Goal: Task Accomplishment & Management: Use online tool/utility

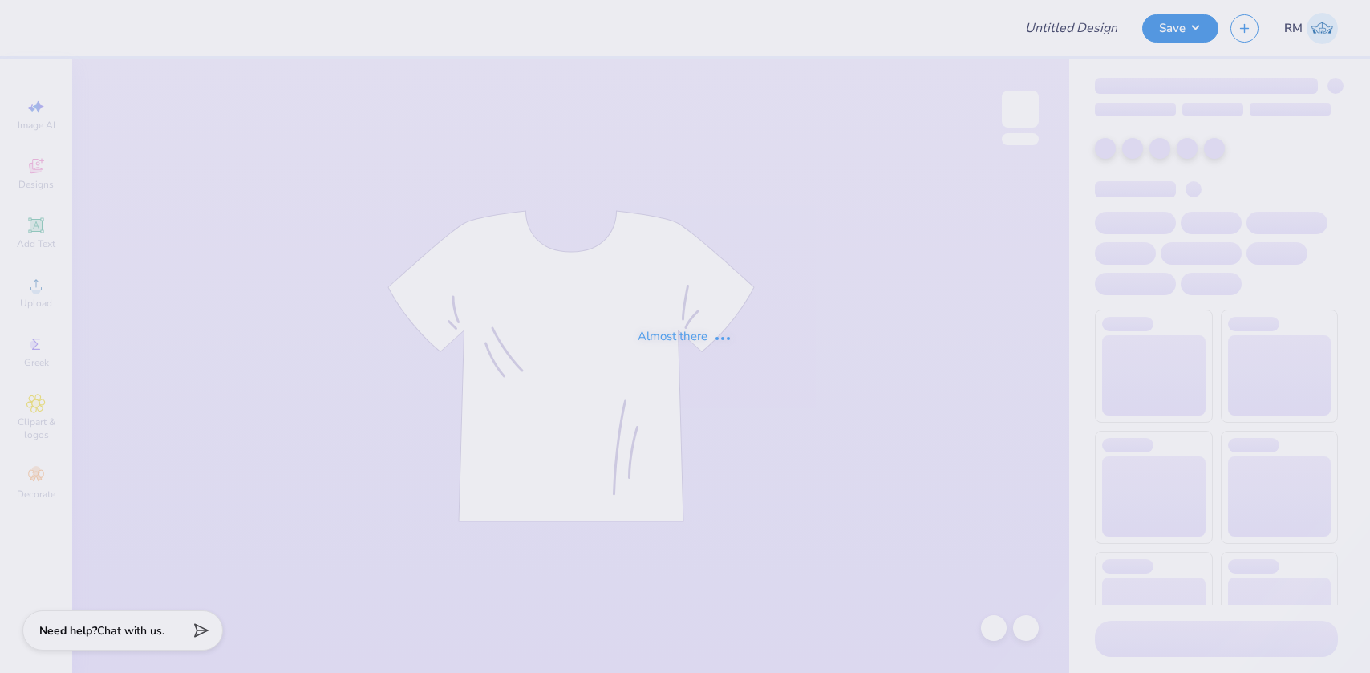
type input "[GEOGRAPHIC_DATA][US_STATE] : [PERSON_NAME]"
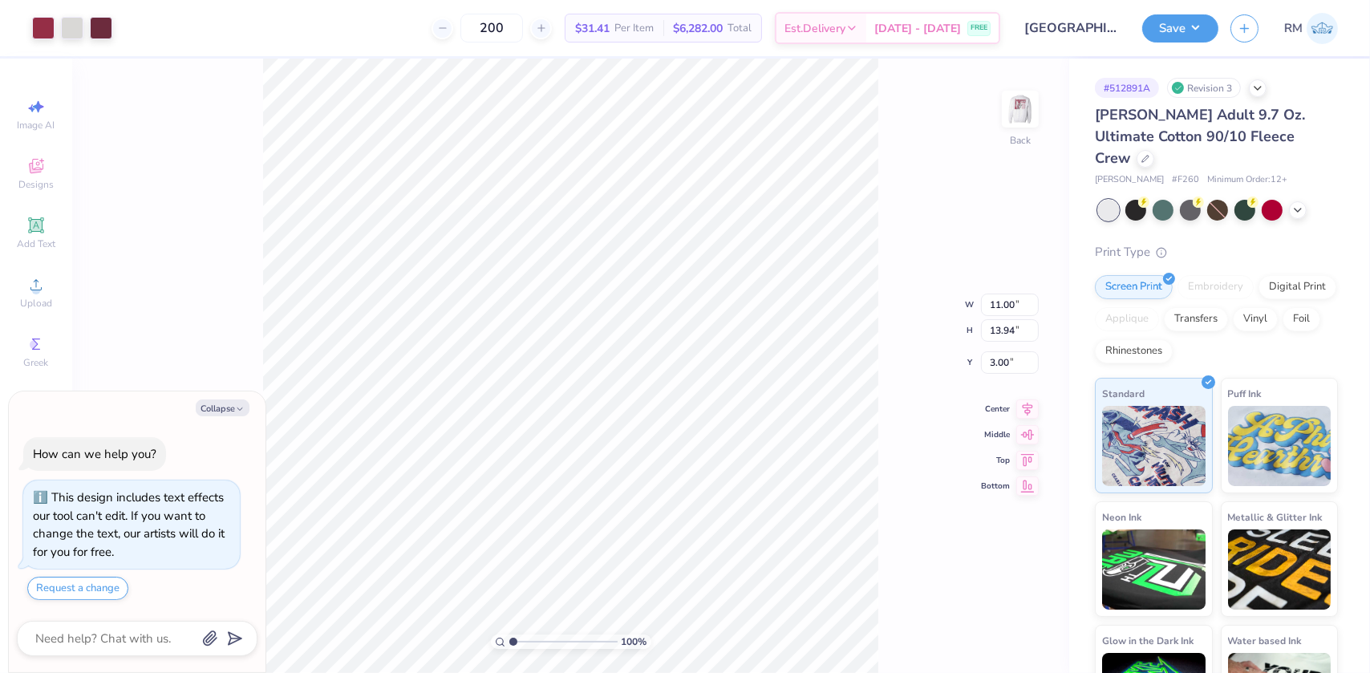
type textarea "x"
type input "2.0701821332242"
type textarea "x"
type input "2.0701821332242"
type textarea "x"
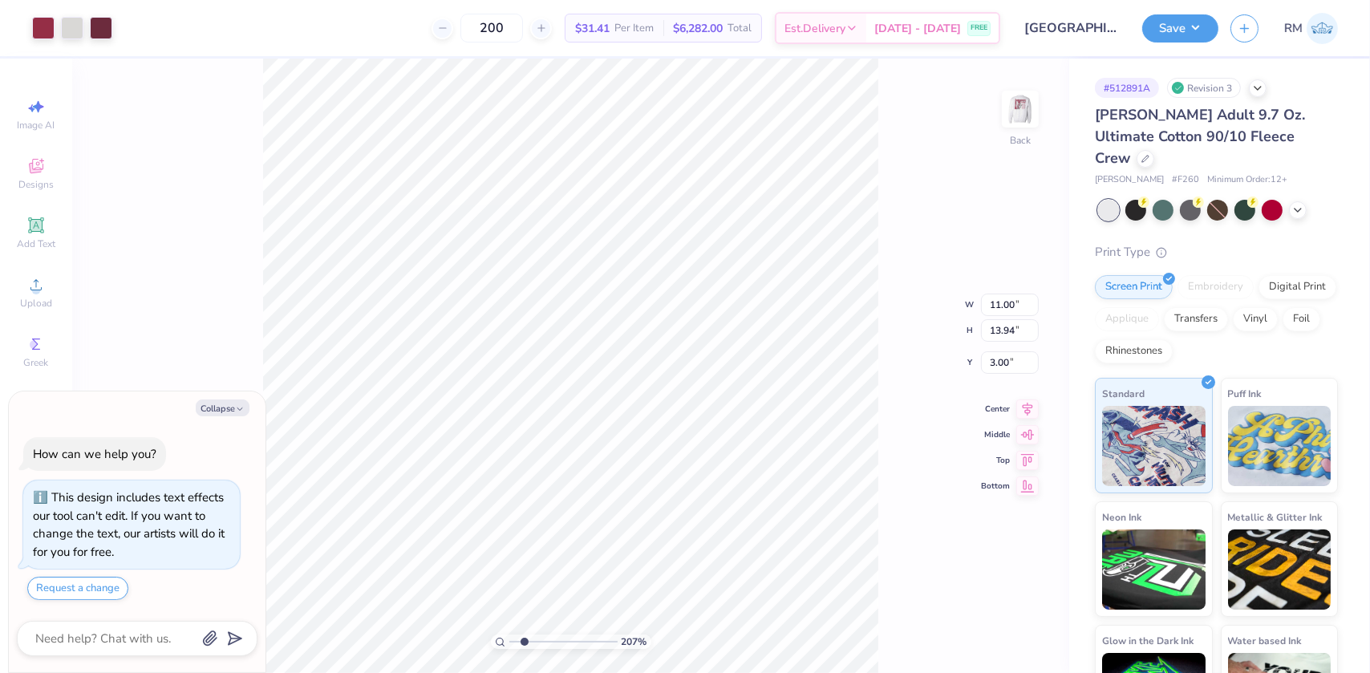
type input "2.0701821332242"
type textarea "x"
type input "2.0701821332242"
type textarea "x"
type input "2.0701821332242"
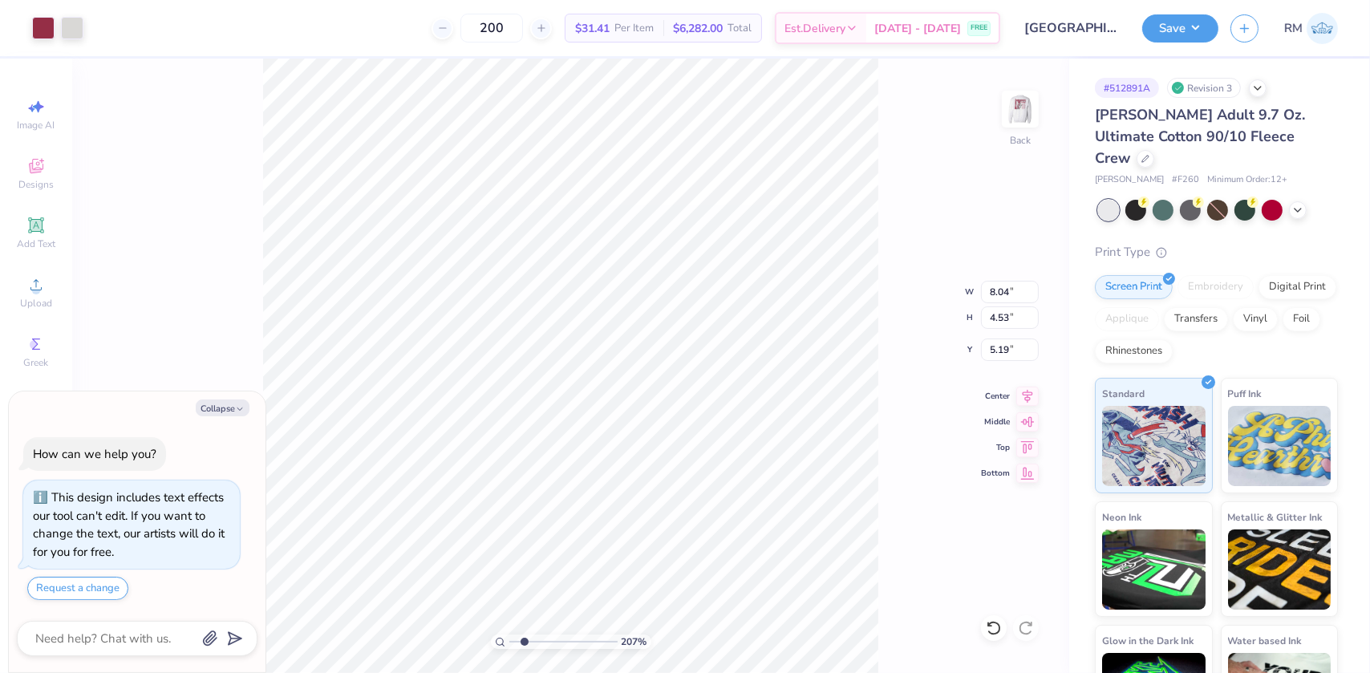
type textarea "x"
type input "2.0701821332242"
type textarea "x"
type input "1"
click at [757, 504] on li "Group" at bounding box center [770, 497] width 126 height 31
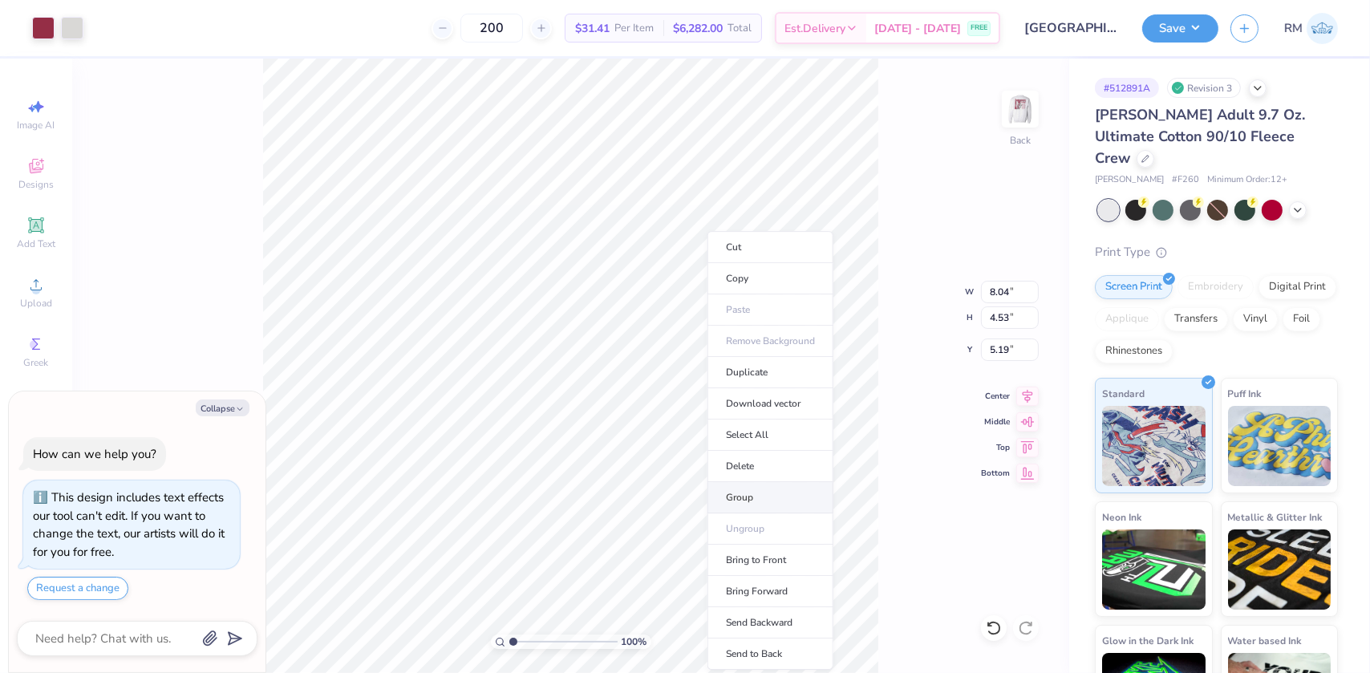
type textarea "x"
click at [513, 643] on input "range" at bounding box center [563, 641] width 108 height 14
drag, startPoint x: 516, startPoint y: 642, endPoint x: 533, endPoint y: 645, distance: 17.8
type input "2.93"
click at [533, 645] on input "range" at bounding box center [563, 641] width 108 height 14
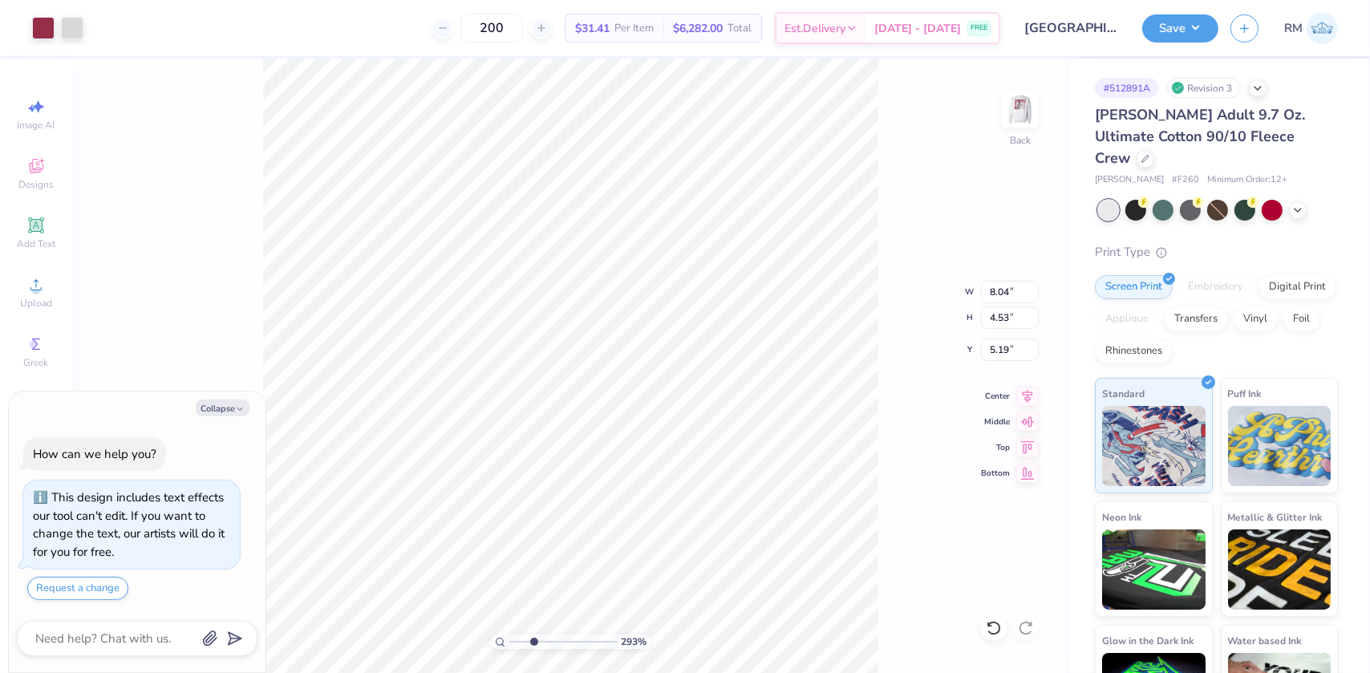
type textarea "x"
type input "6.34"
drag, startPoint x: 529, startPoint y: 638, endPoint x: 506, endPoint y: 636, distance: 23.4
type input "1"
click at [509, 636] on input "range" at bounding box center [563, 641] width 108 height 14
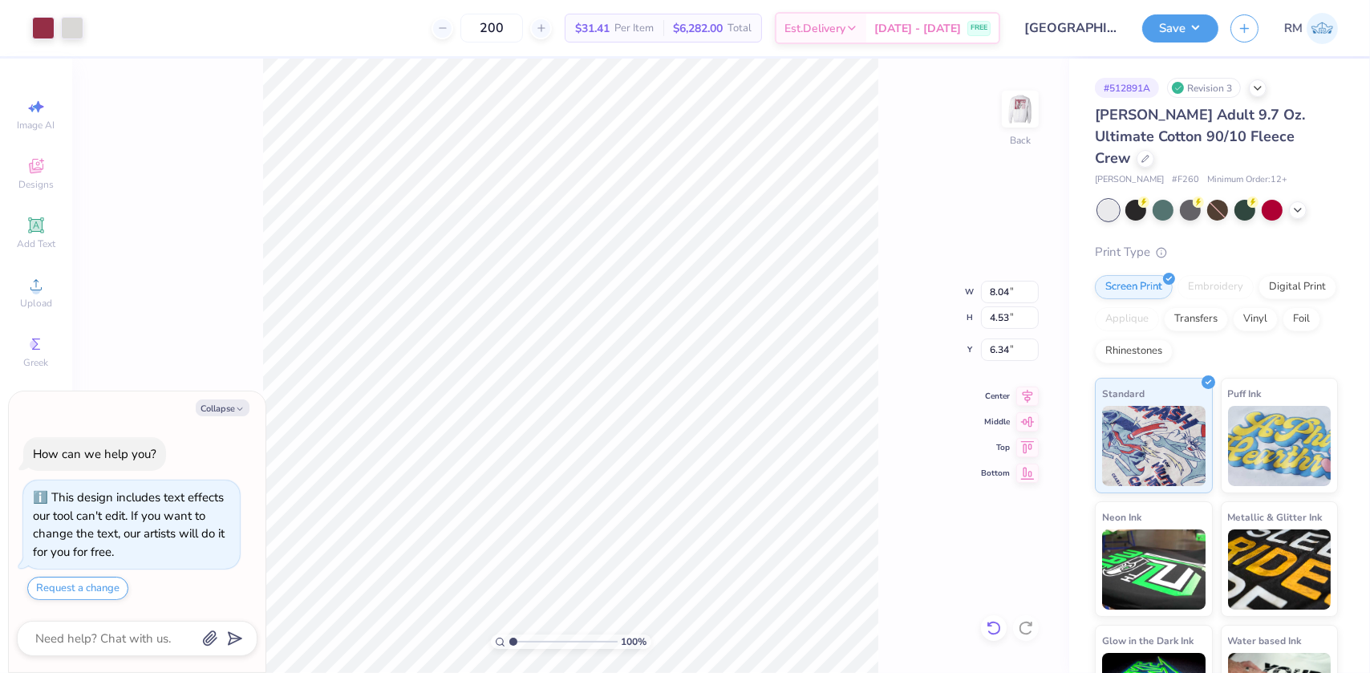
click at [992, 626] on icon at bounding box center [993, 628] width 16 height 16
type textarea "x"
type input "5.19"
click at [988, 294] on input "8.04" at bounding box center [1010, 292] width 58 height 22
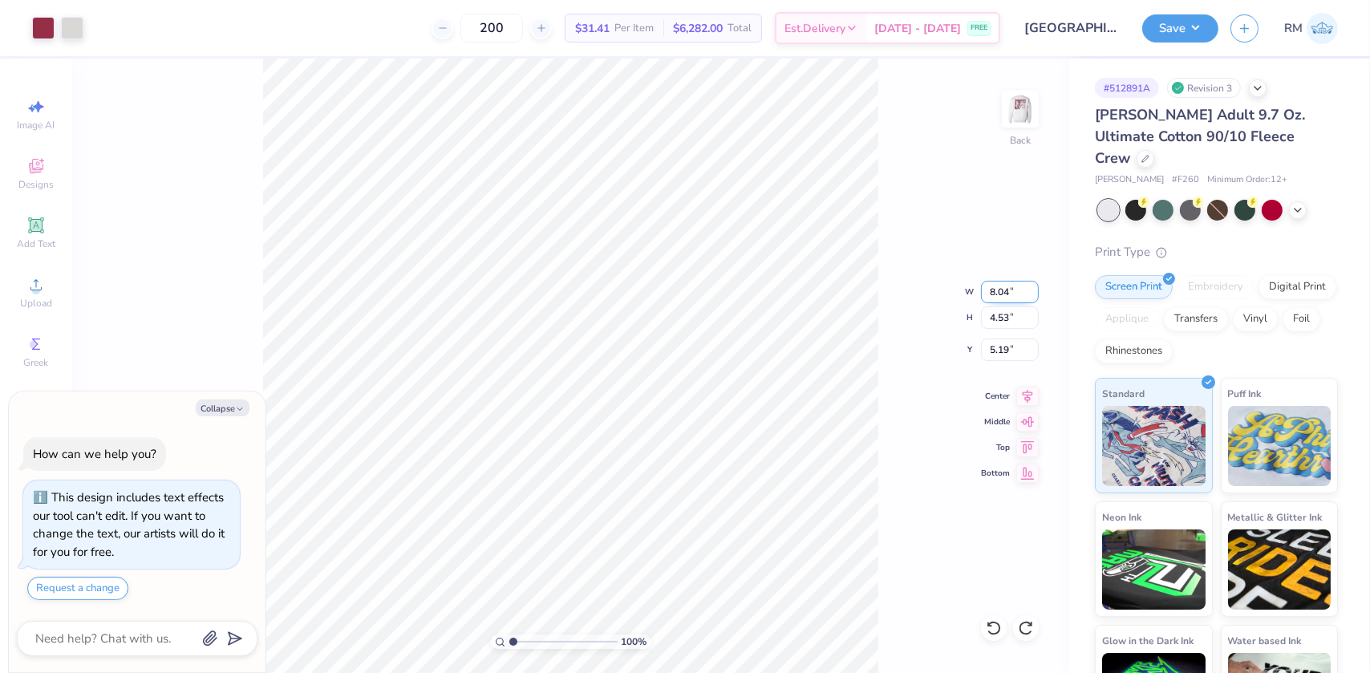
click at [988, 294] on input "8.04" at bounding box center [1010, 292] width 58 height 22
type input "11.25"
type textarea "x"
type input "6.34"
type input "4.29"
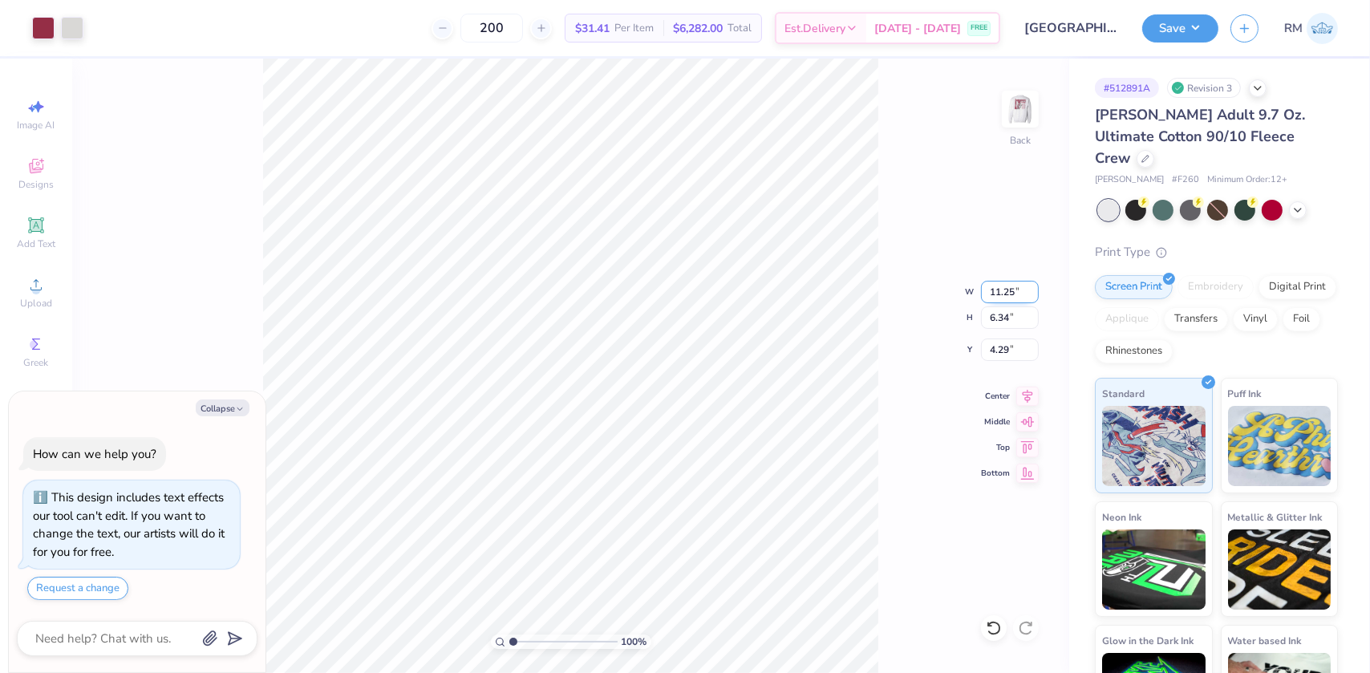
drag, startPoint x: 1006, startPoint y: 286, endPoint x: 1023, endPoint y: 286, distance: 17.6
click at [1023, 286] on input "11.25" at bounding box center [1010, 292] width 58 height 22
type input "11.15"
type textarea "x"
type input "6.28"
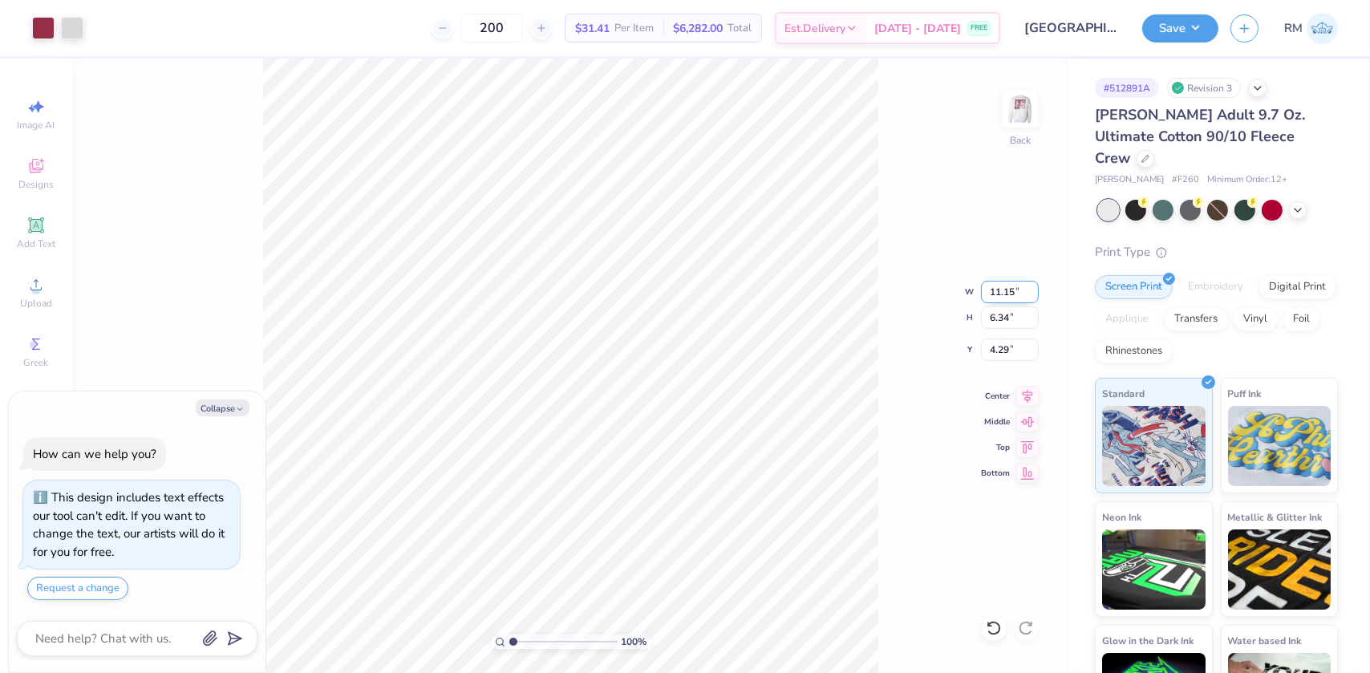
type input "4.32"
type textarea "x"
type input "5.66"
click at [1028, 392] on icon at bounding box center [1027, 393] width 22 height 19
type textarea "x"
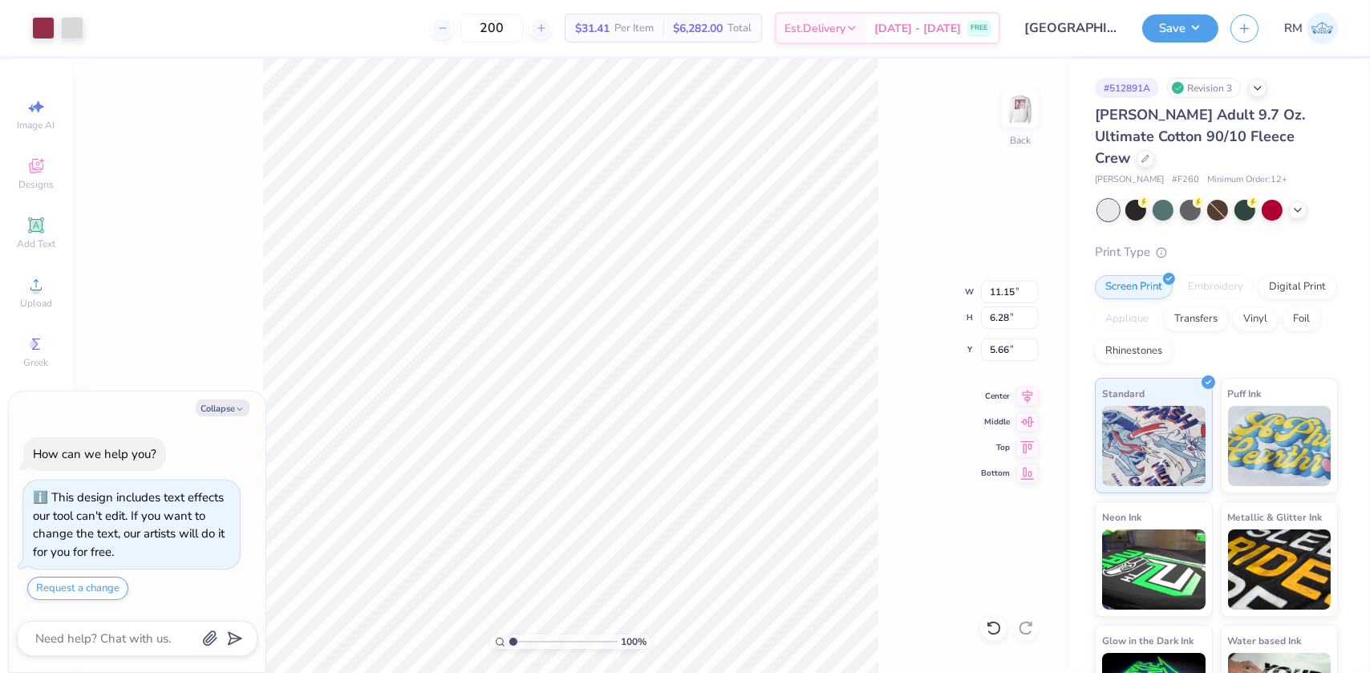
type input "5.47"
click at [1026, 386] on icon at bounding box center [1027, 393] width 22 height 19
type textarea "x"
type input "5.37"
type textarea "x"
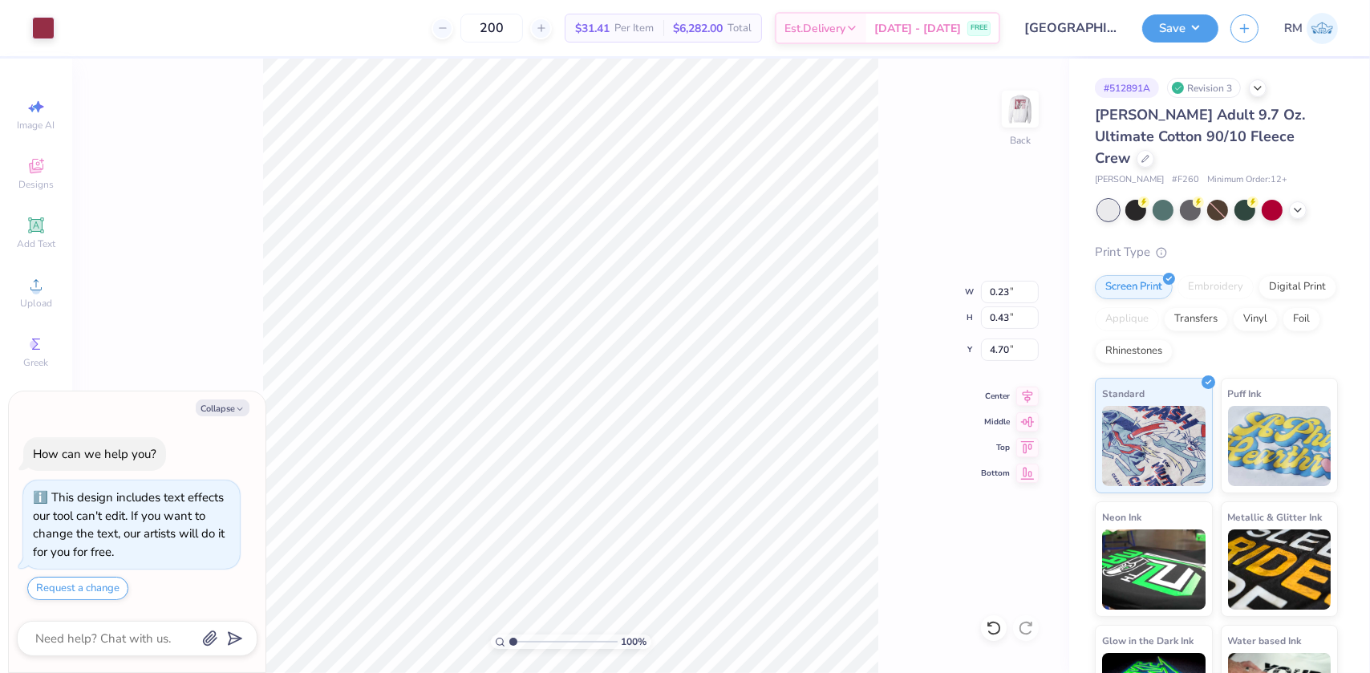
type input "11.15"
type input "6.28"
type input "5.37"
type textarea "x"
type input "2.29"
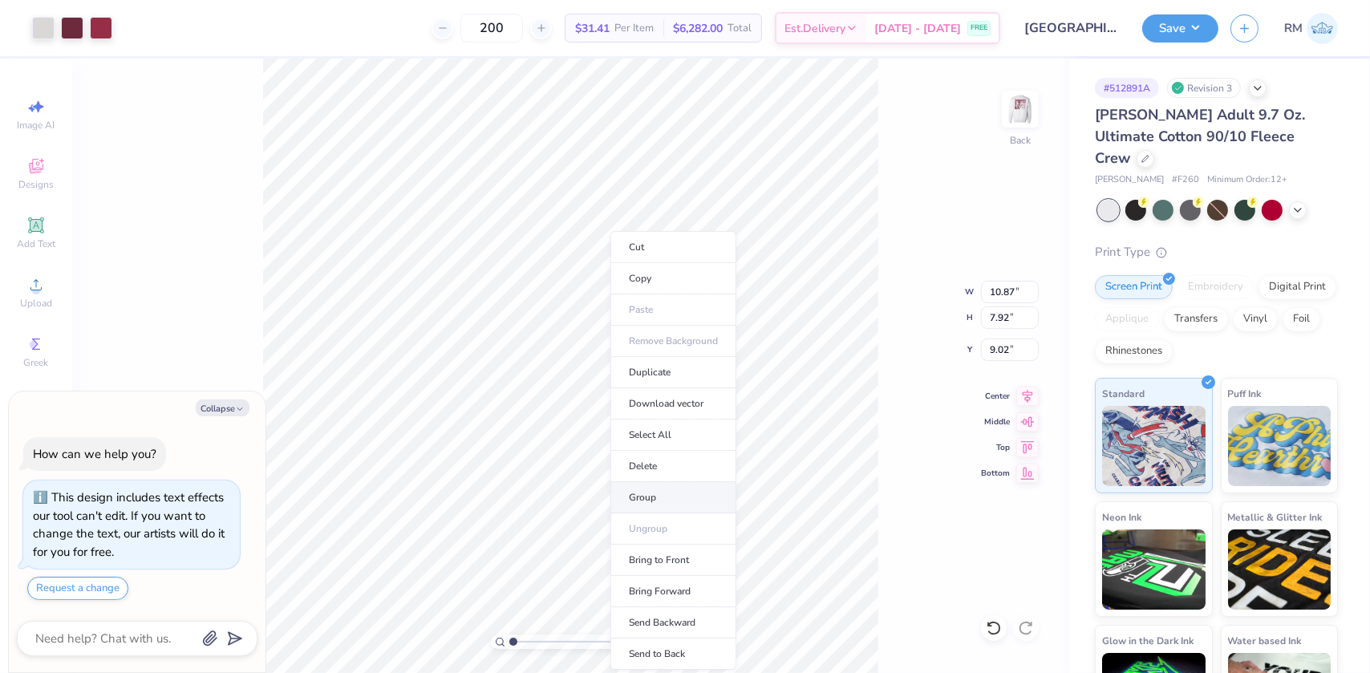
click at [641, 495] on li "Group" at bounding box center [673, 497] width 126 height 31
type textarea "x"
type input "11.50"
type textarea "x"
type input "11.15"
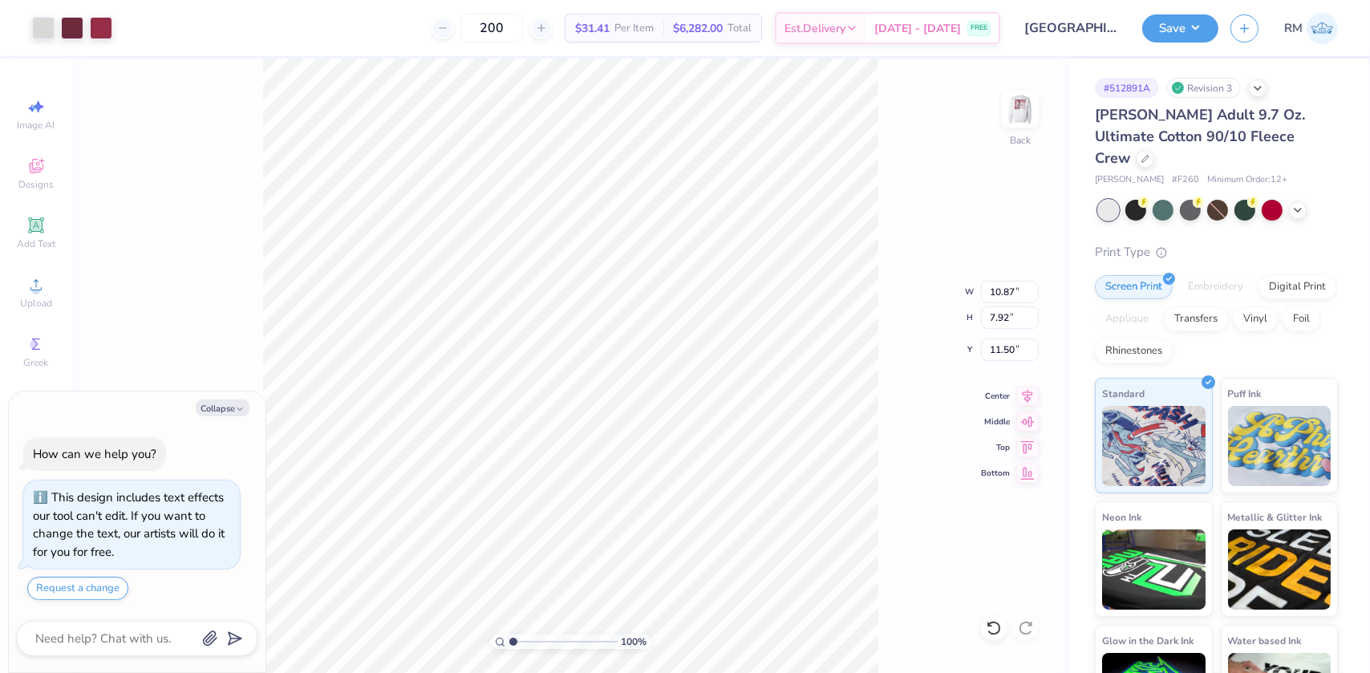
type input "6.28"
type input "2.29"
click at [993, 620] on div "100 % Back" at bounding box center [570, 366] width 997 height 614
click at [992, 633] on icon at bounding box center [993, 628] width 16 height 16
click at [658, 492] on li "Group" at bounding box center [662, 497] width 126 height 31
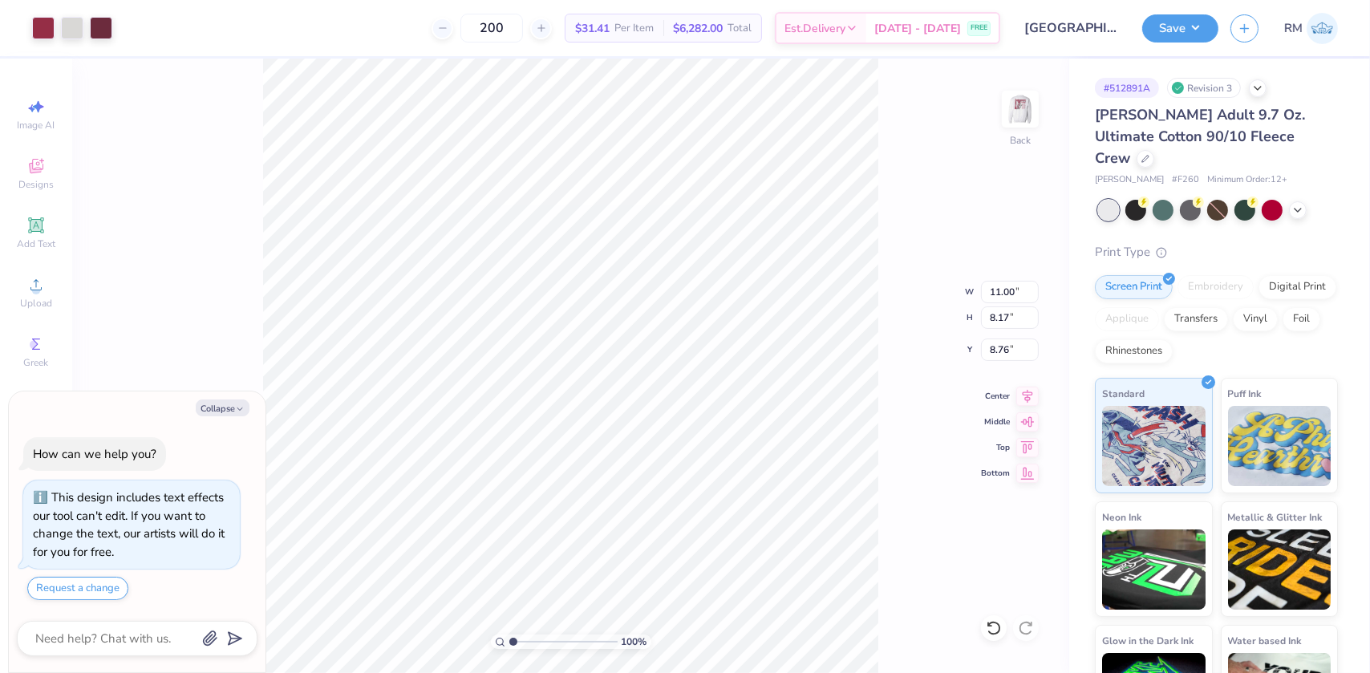
type textarea "x"
type input "11.50"
type textarea "x"
type input "11.15"
type input "6.28"
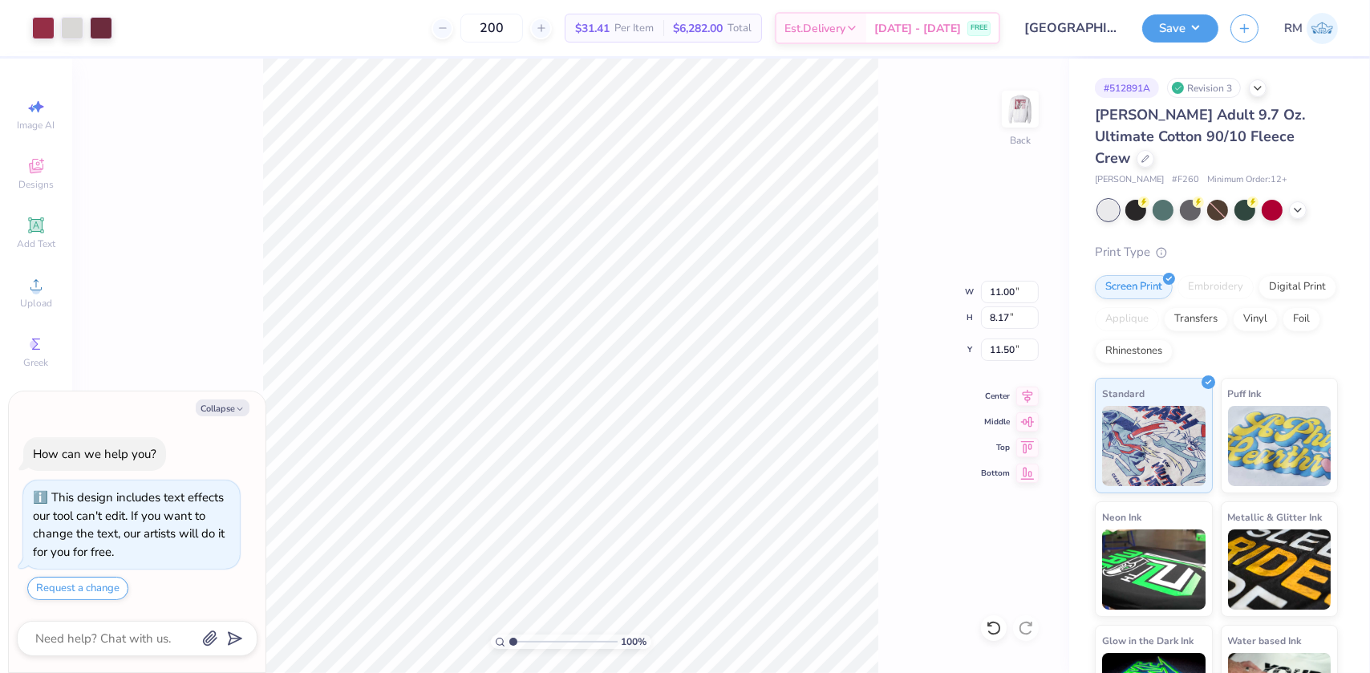
type input "2.29"
type textarea "x"
type input "5.22"
click at [1028, 395] on icon at bounding box center [1027, 393] width 22 height 19
type textarea "x"
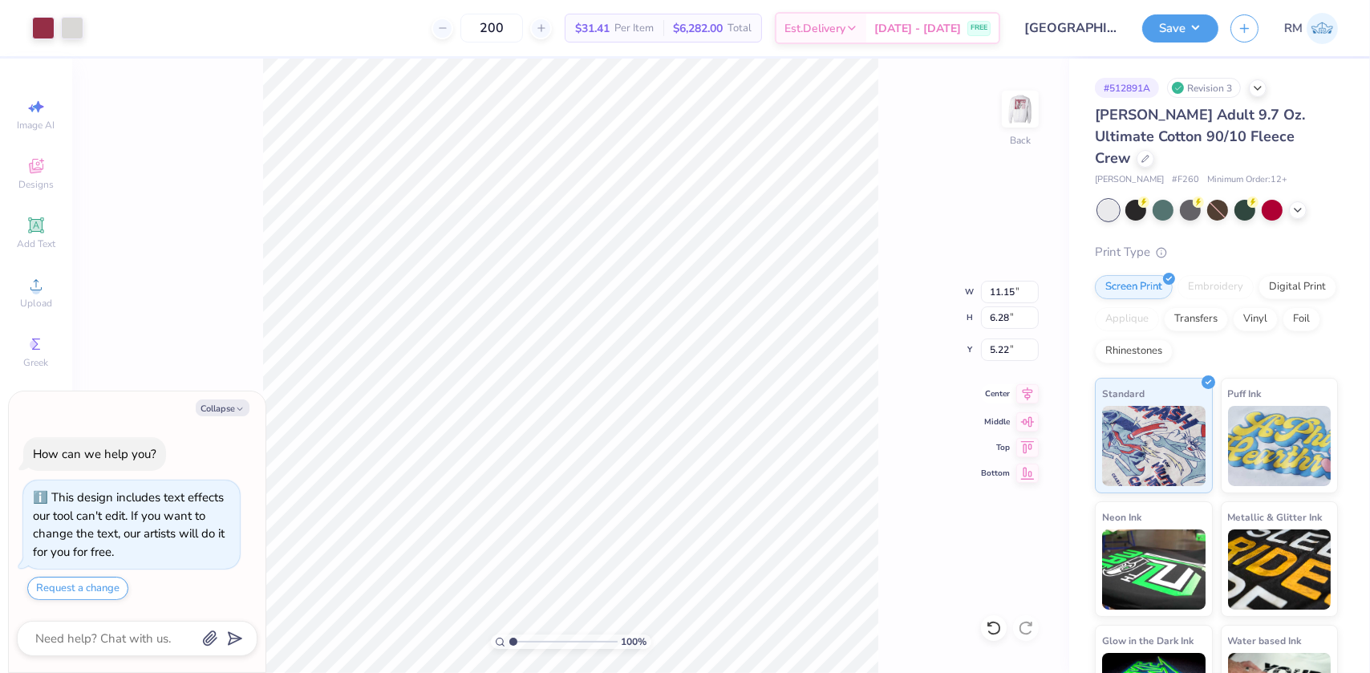
type input "5.32"
type textarea "x"
type input "11.00"
type input "8.17"
type input "11.50"
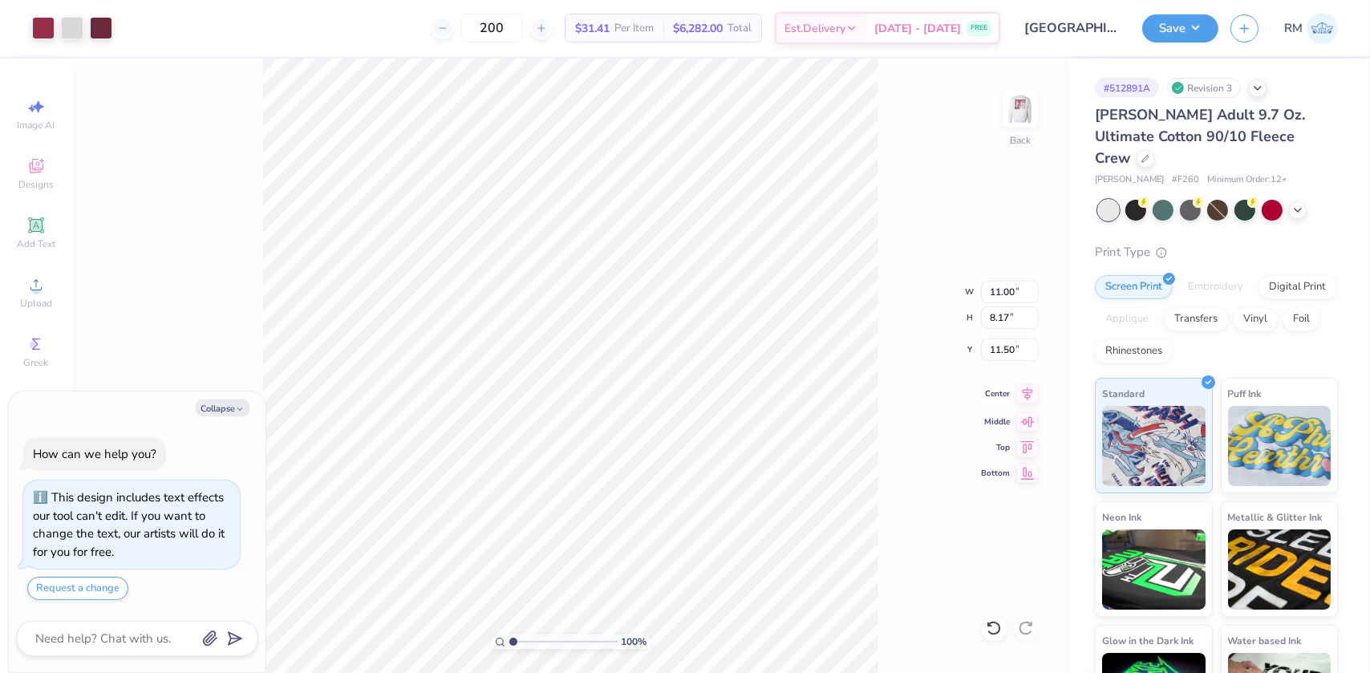
type textarea "x"
type input "9.96"
click at [217, 0] on html "Art colors 200 $31.41 Per Item $6,282.00 Total Est. Delivery [DATE] - [DATE] FR…" at bounding box center [685, 336] width 1370 height 673
click at [582, 496] on li "Group" at bounding box center [623, 497] width 126 height 31
type textarea "x"
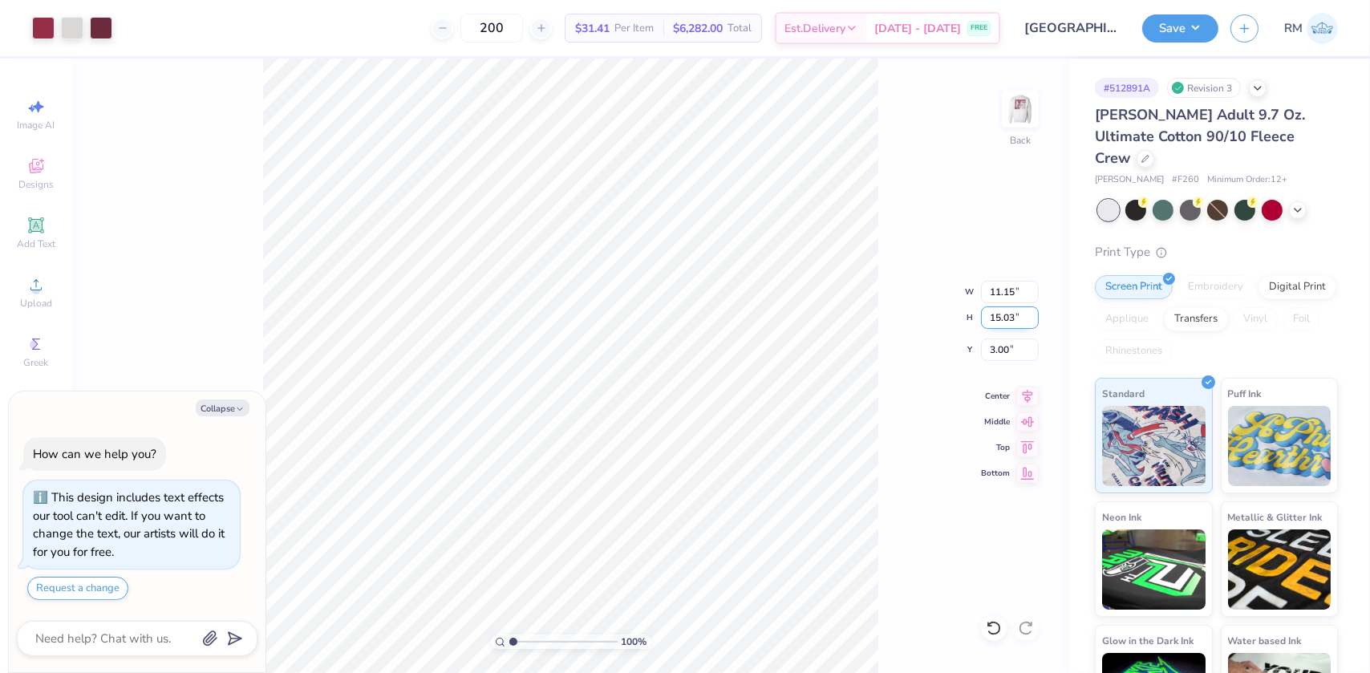
click at [994, 318] on input "15.03" at bounding box center [1010, 317] width 58 height 22
type input "15"
type textarea "x"
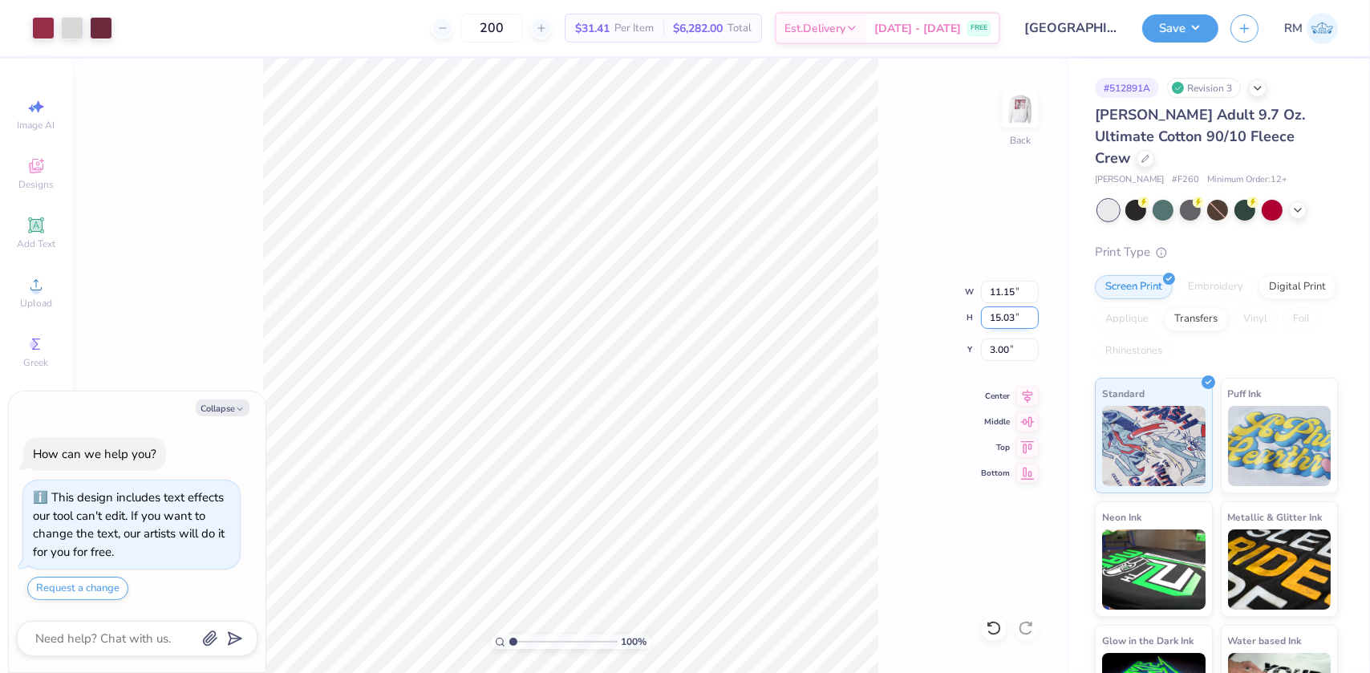
click at [1005, 313] on input "15.03" at bounding box center [1010, 317] width 58 height 22
type input "15"
type textarea "x"
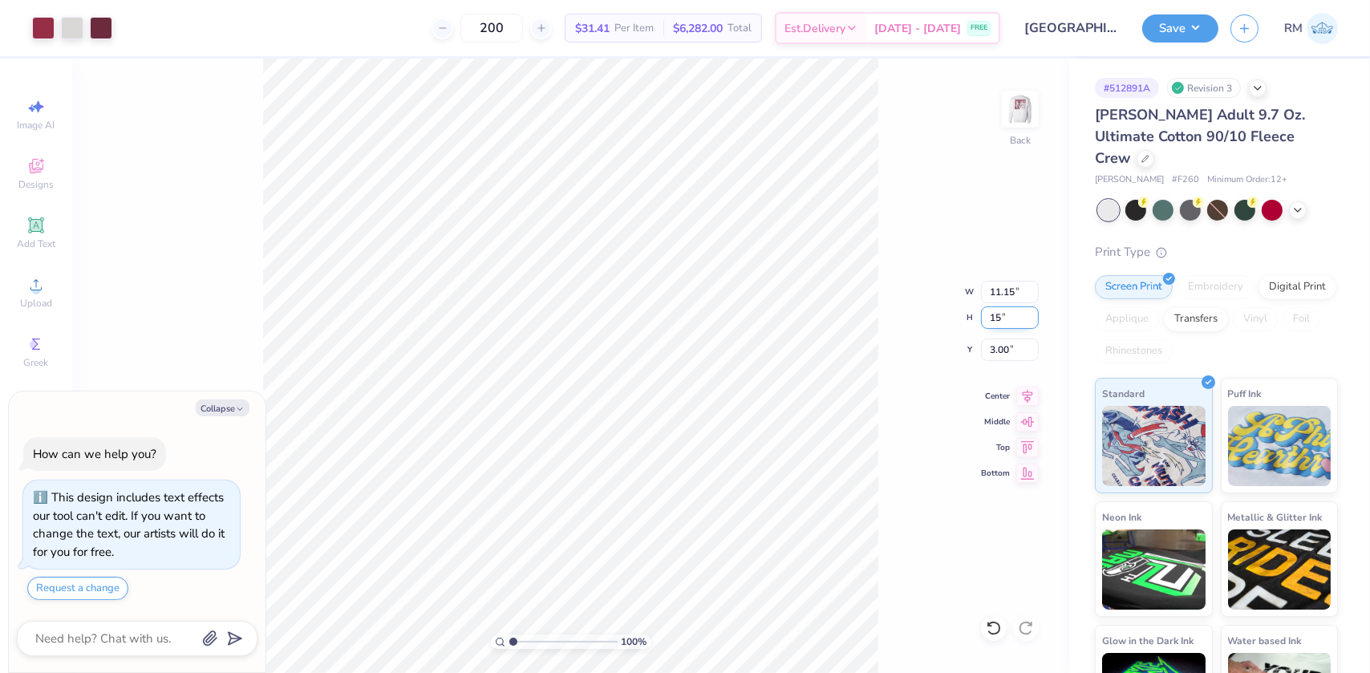
type input "11.13"
type input "15.00"
click at [1002, 347] on input "3.01" at bounding box center [1010, 349] width 58 height 22
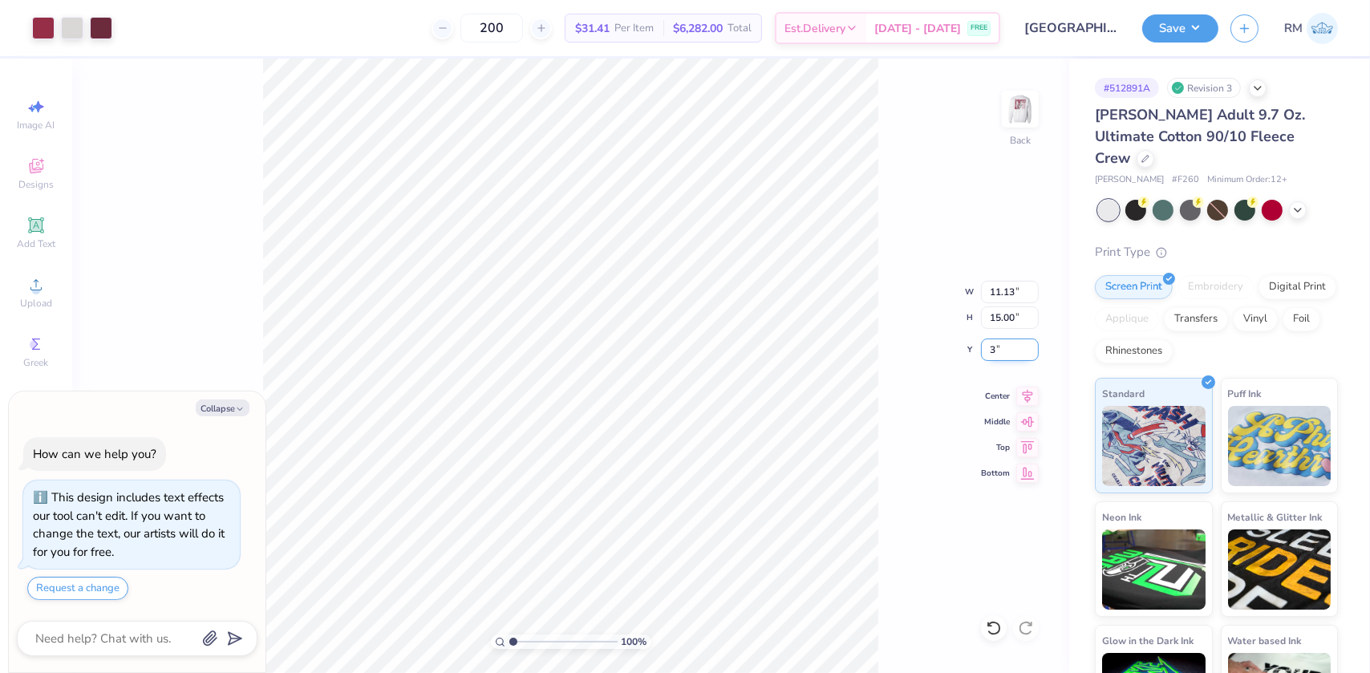
type input "3"
type textarea "x"
type input "3.00"
click at [1174, 29] on button "Save" at bounding box center [1180, 26] width 76 height 28
click at [1025, 109] on img at bounding box center [1020, 109] width 64 height 64
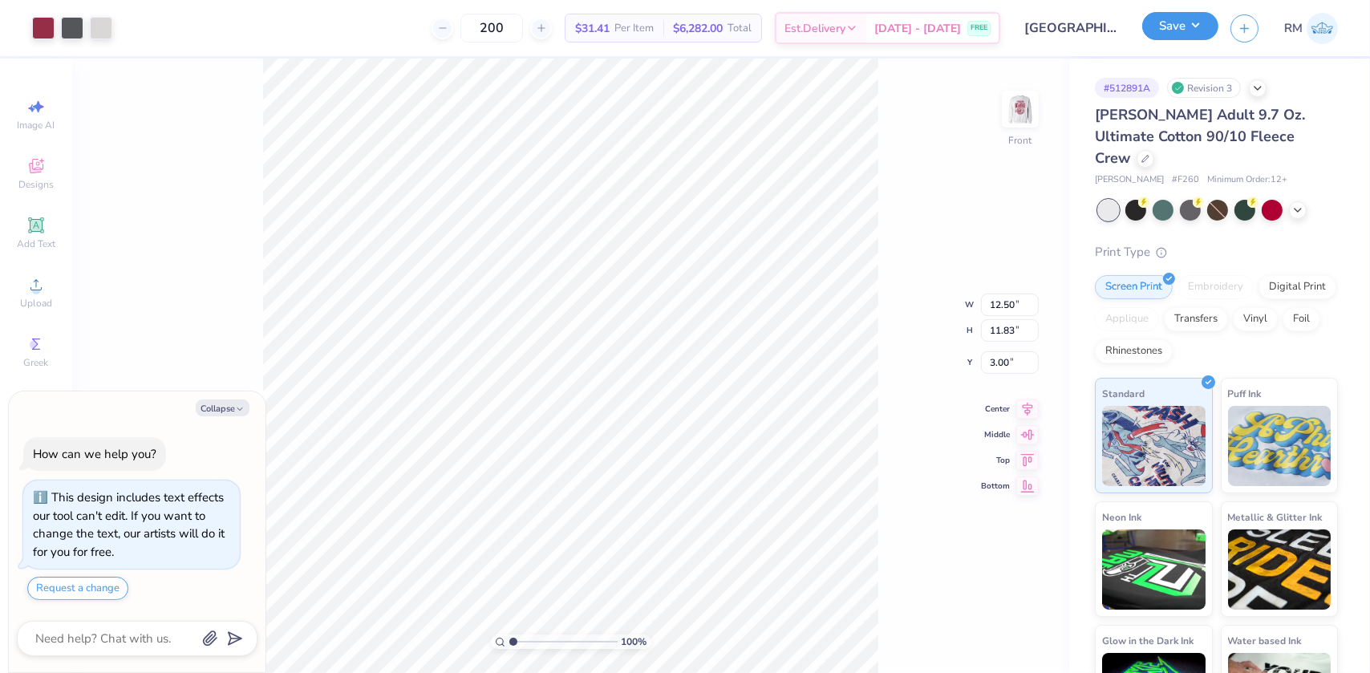
click at [1185, 25] on button "Save" at bounding box center [1180, 26] width 76 height 28
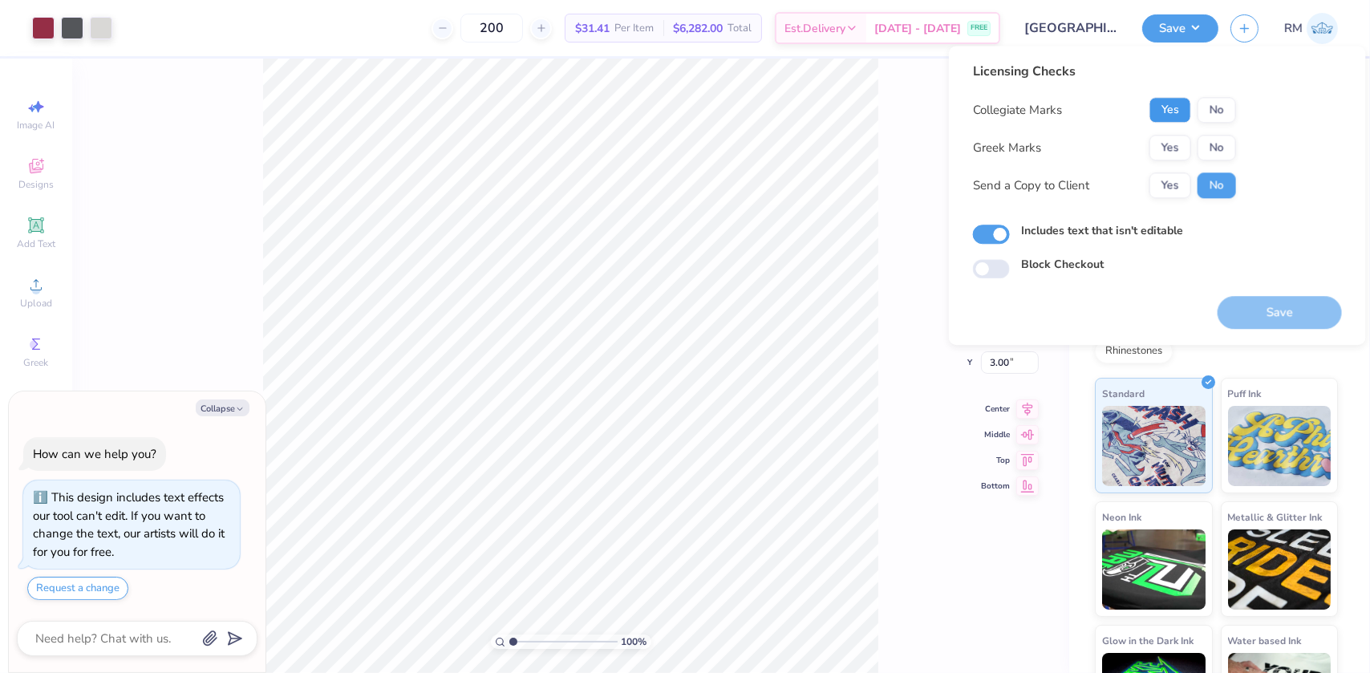
click at [1181, 115] on button "Yes" at bounding box center [1170, 110] width 42 height 26
click at [1173, 142] on button "Yes" at bounding box center [1170, 148] width 42 height 26
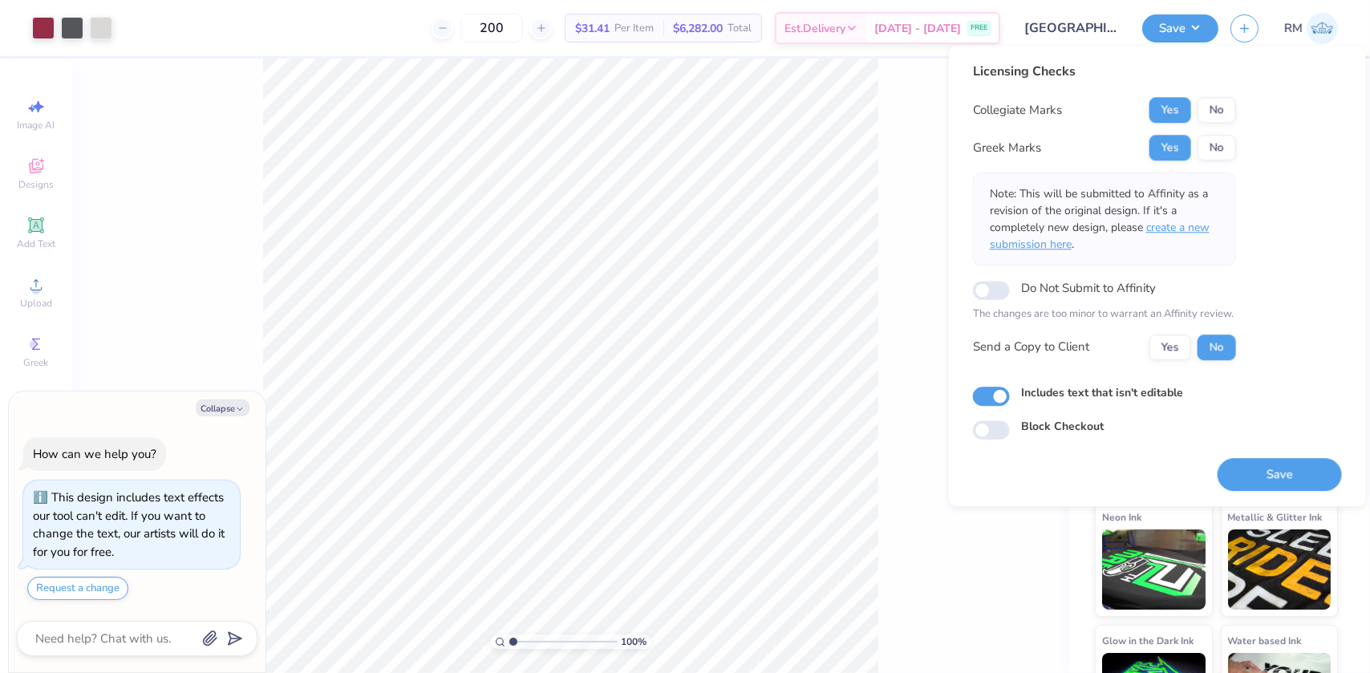
click at [1196, 231] on span "create a new submission here" at bounding box center [1099, 236] width 220 height 32
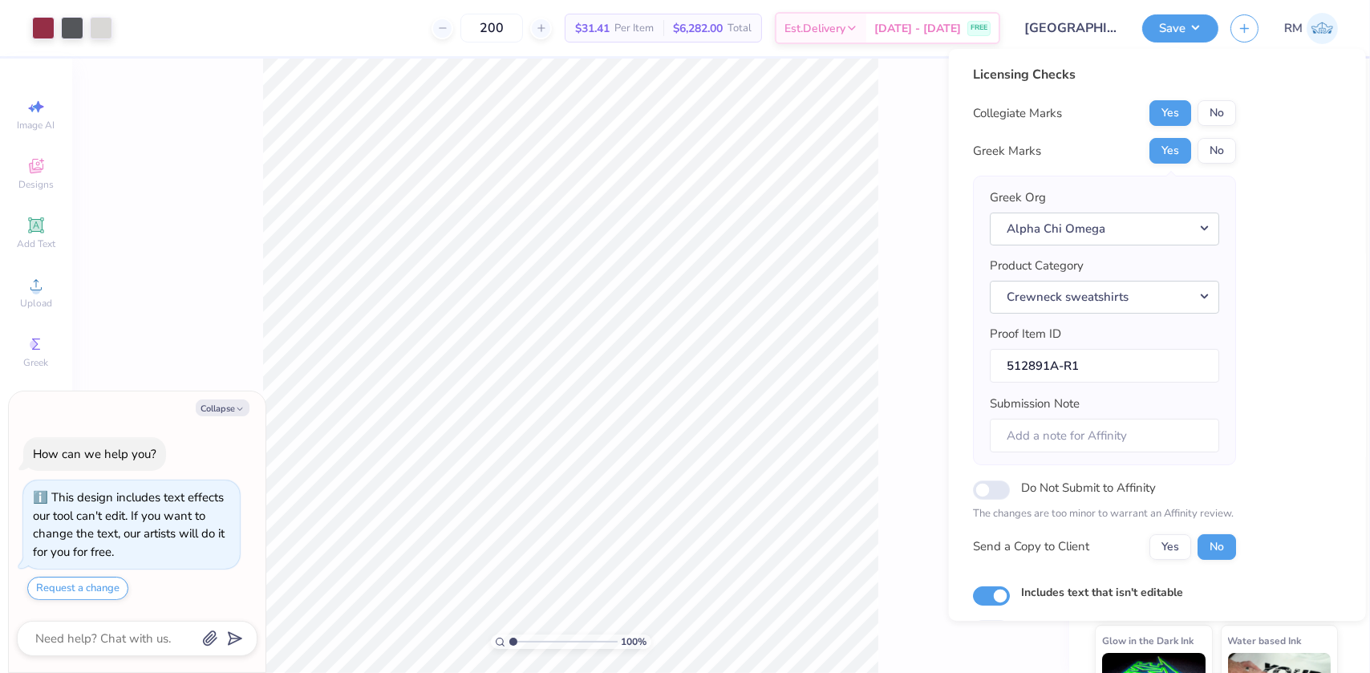
scroll to position [83, 0]
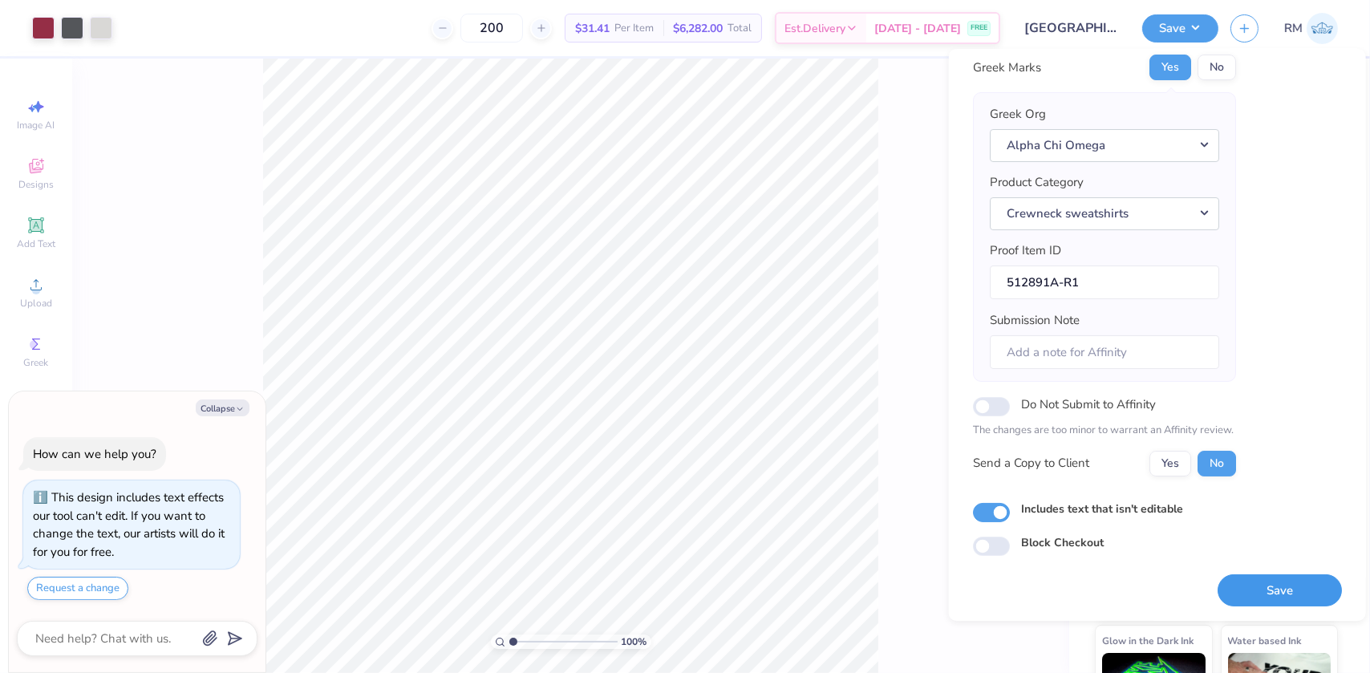
click at [1244, 584] on button "Save" at bounding box center [1279, 589] width 124 height 33
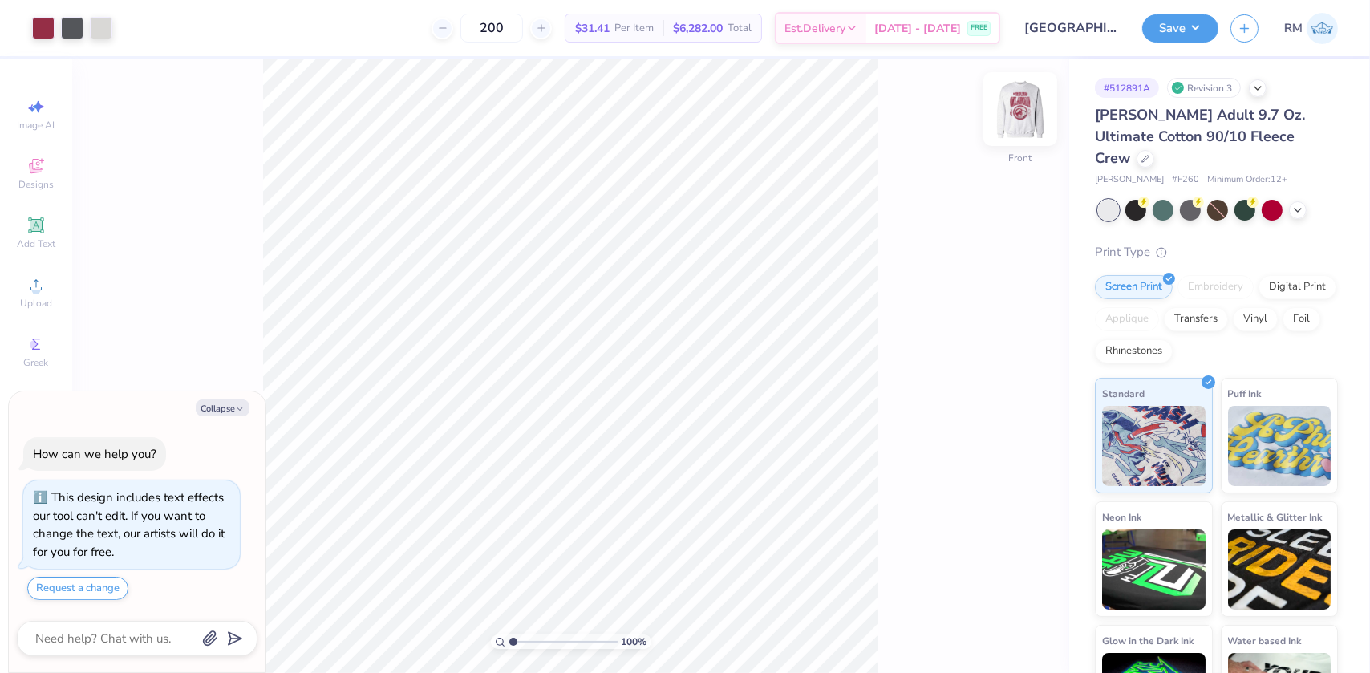
click at [1023, 119] on img at bounding box center [1020, 109] width 64 height 64
click at [1200, 29] on button "Save" at bounding box center [1180, 26] width 76 height 28
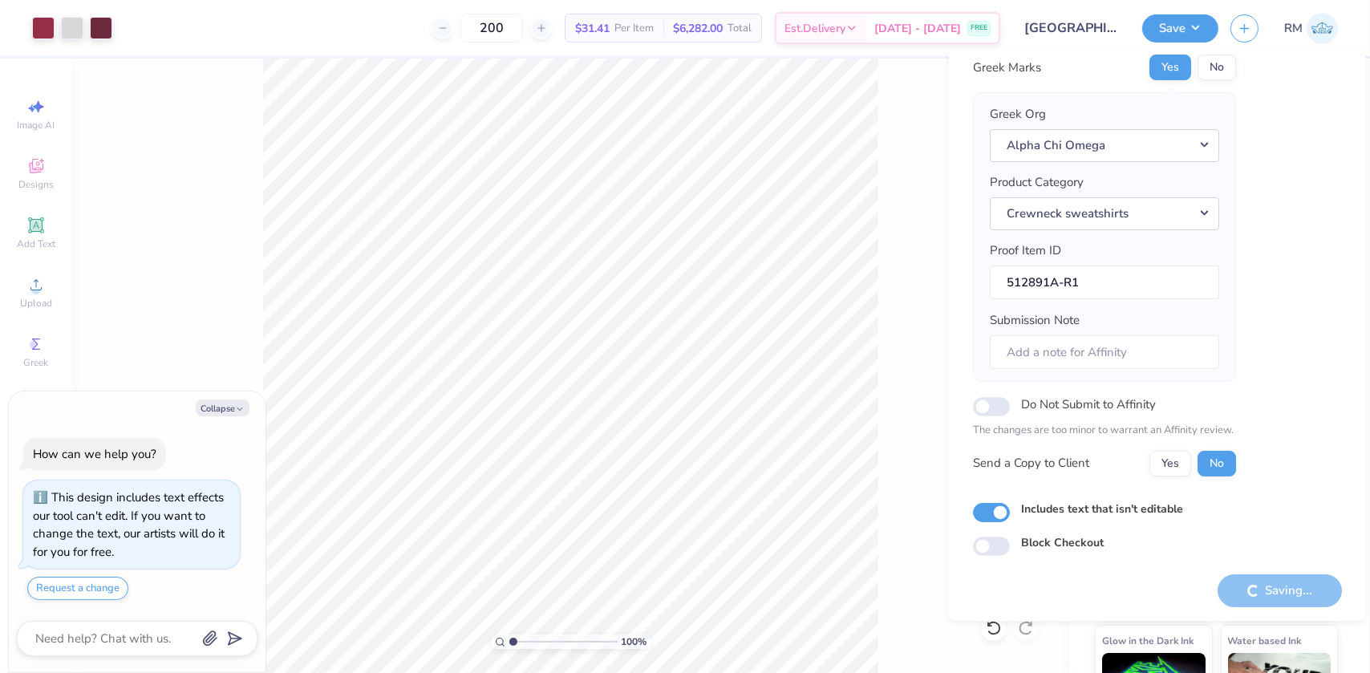
type textarea "x"
